Goal: Find specific page/section: Find specific page/section

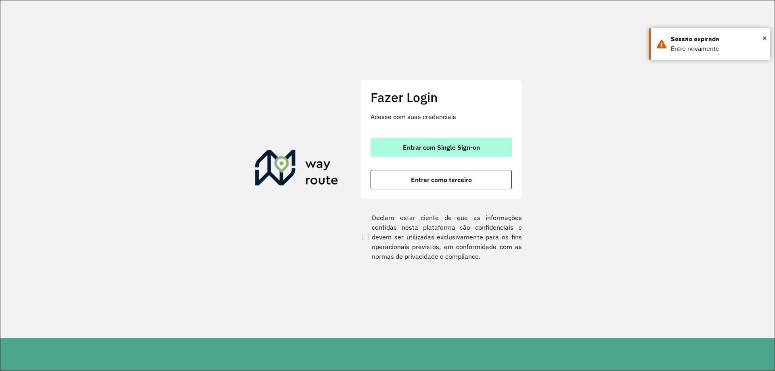
click at [404, 151] on button "Entrar com Single Sign-on" at bounding box center [441, 147] width 141 height 19
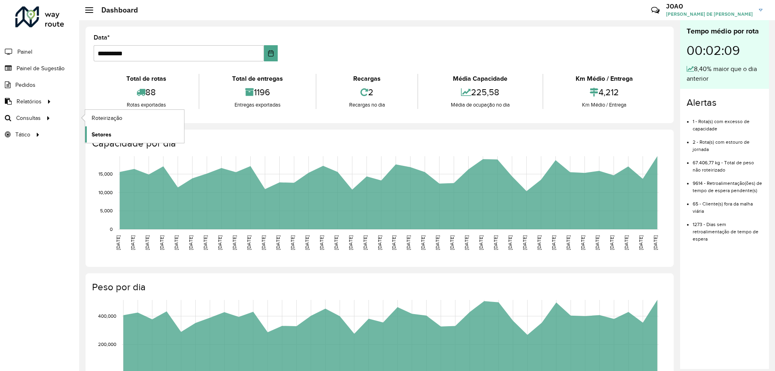
click at [105, 133] on span "Setores" at bounding box center [102, 134] width 20 height 8
